Goal: Information Seeking & Learning: Learn about a topic

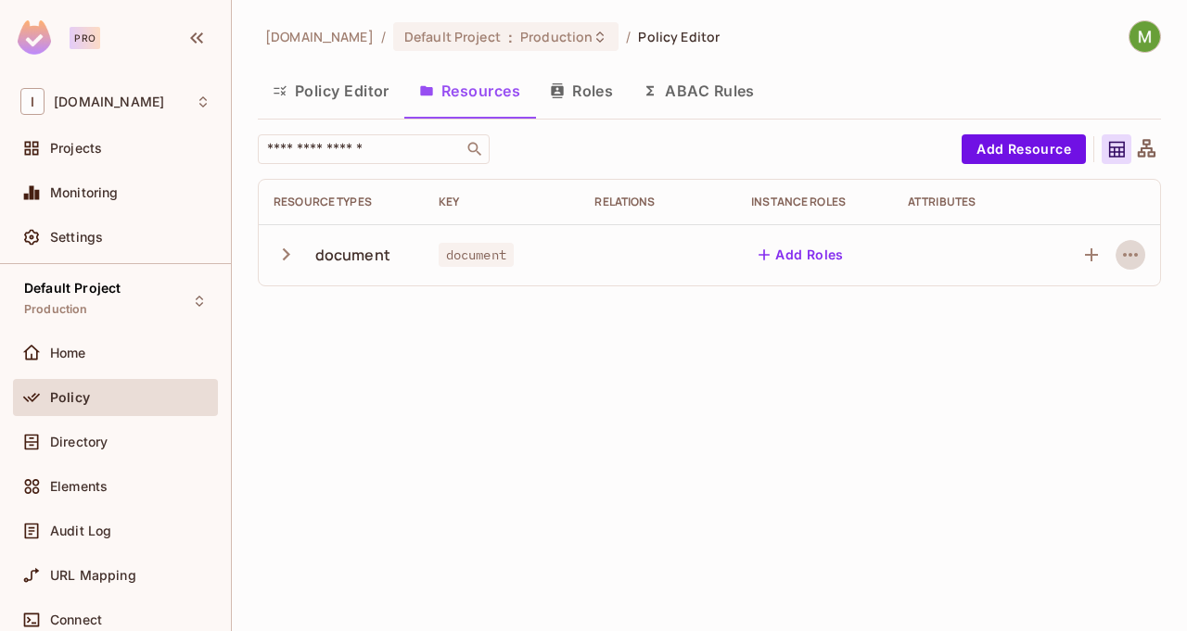
scroll to position [208, 0]
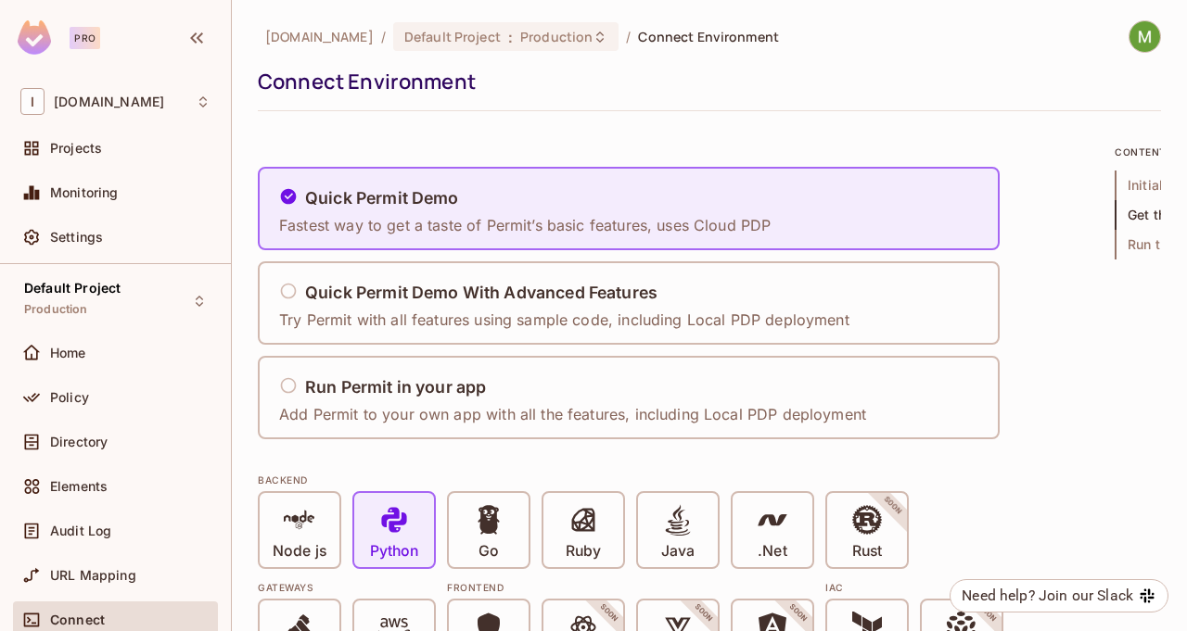
scroll to position [2520, 0]
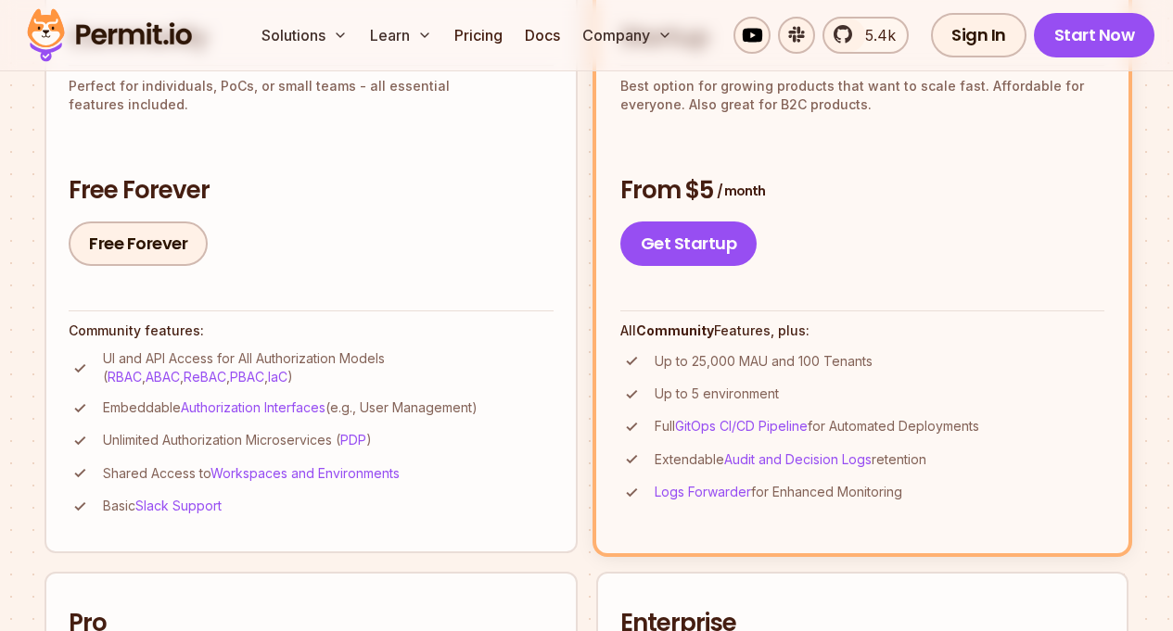
scroll to position [512, 0]
